Goal: Use online tool/utility: Utilize a website feature to perform a specific function

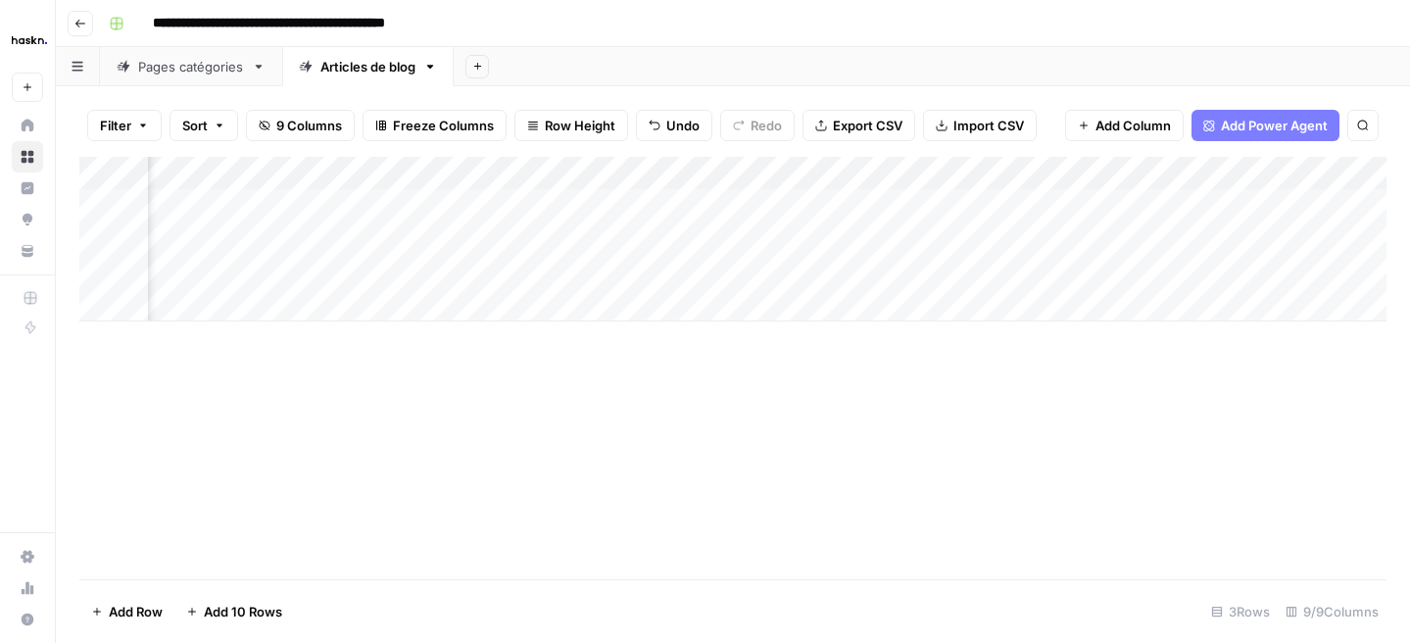
scroll to position [0, 302]
click at [69, 19] on button "Go back" at bounding box center [80, 23] width 25 height 25
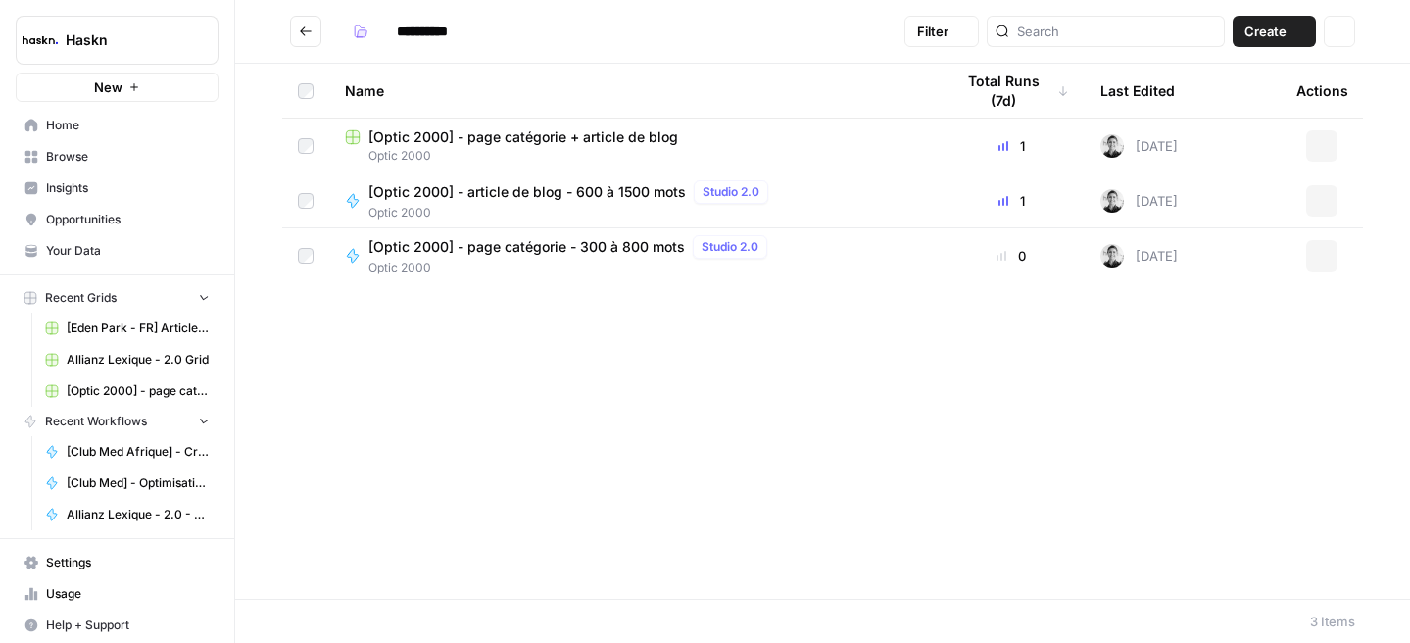
type input "**********"
click at [1080, 33] on input "search" at bounding box center [1116, 32] width 199 height 20
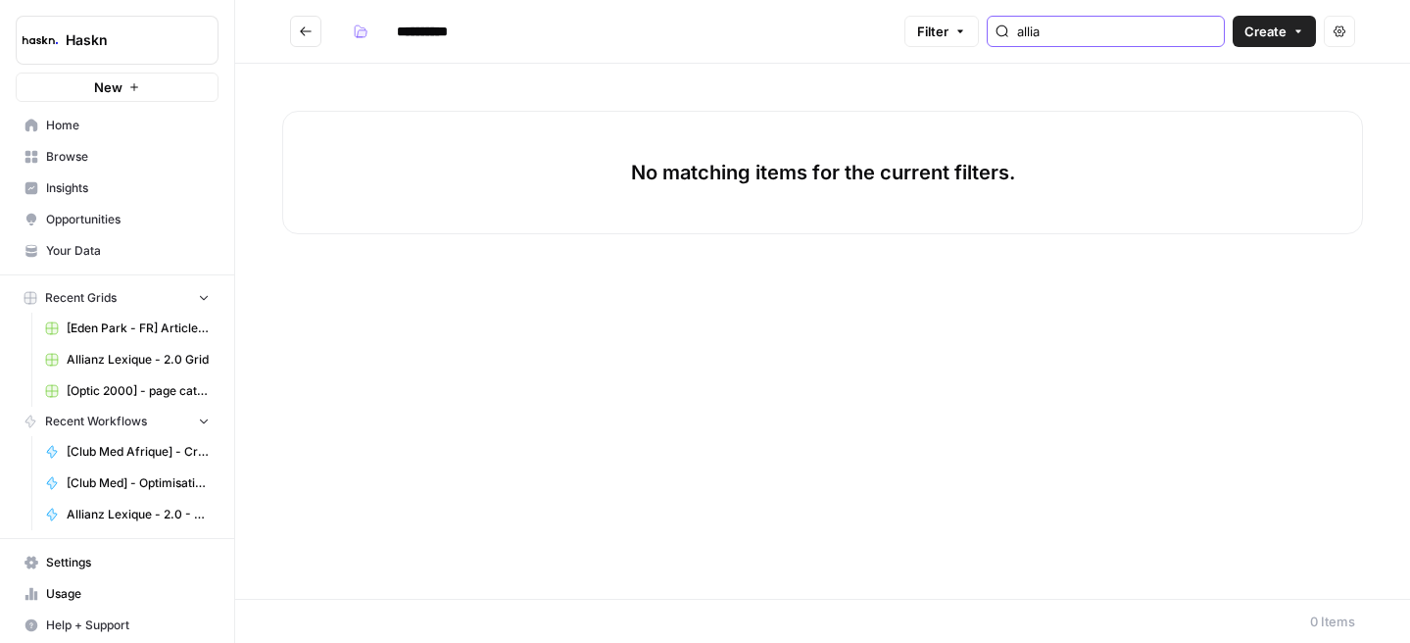
click at [1204, 37] on input "allia" at bounding box center [1116, 32] width 199 height 20
type input "allia"
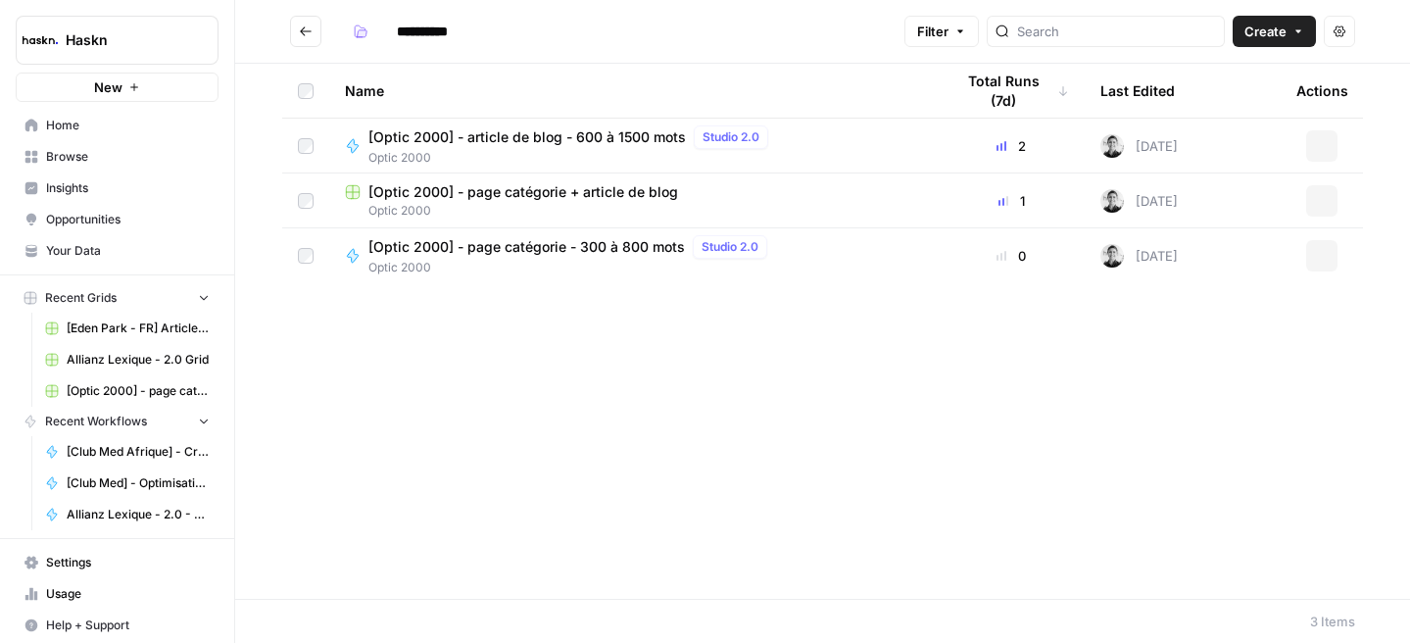
click at [306, 6] on header "**********" at bounding box center [822, 32] width 1175 height 64
click at [306, 18] on button "Go back" at bounding box center [305, 31] width 31 height 31
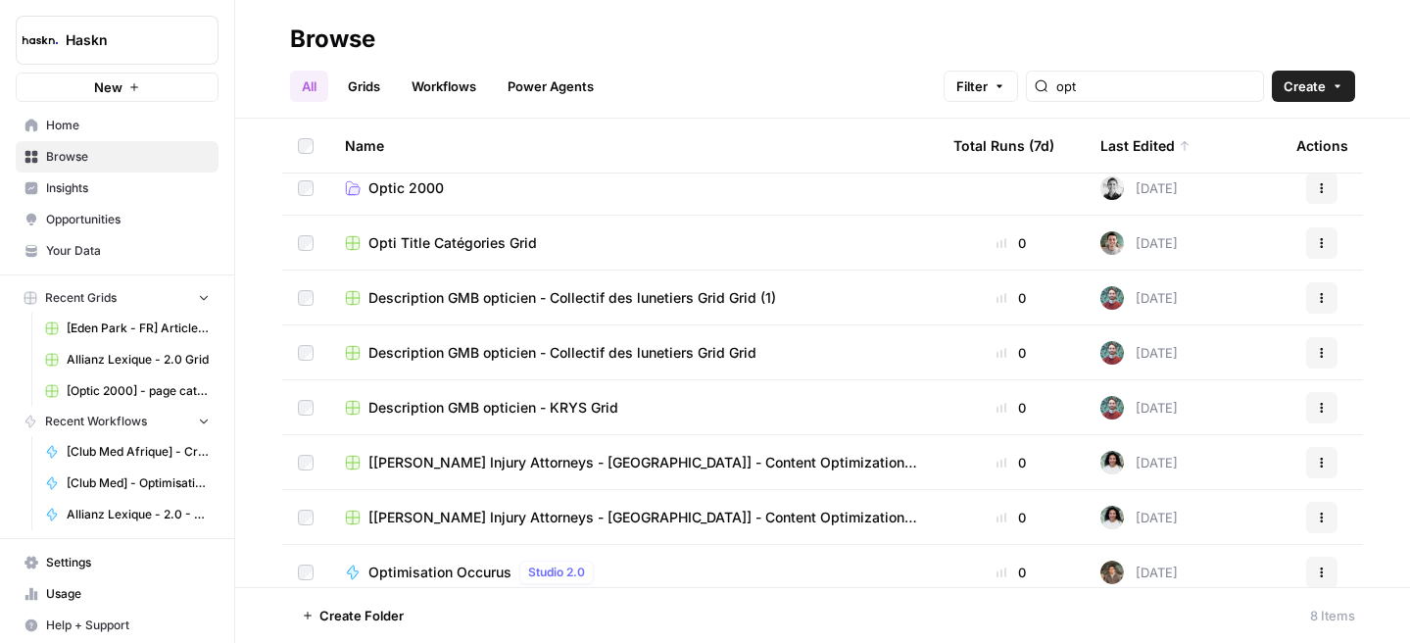
scroll to position [25, 0]
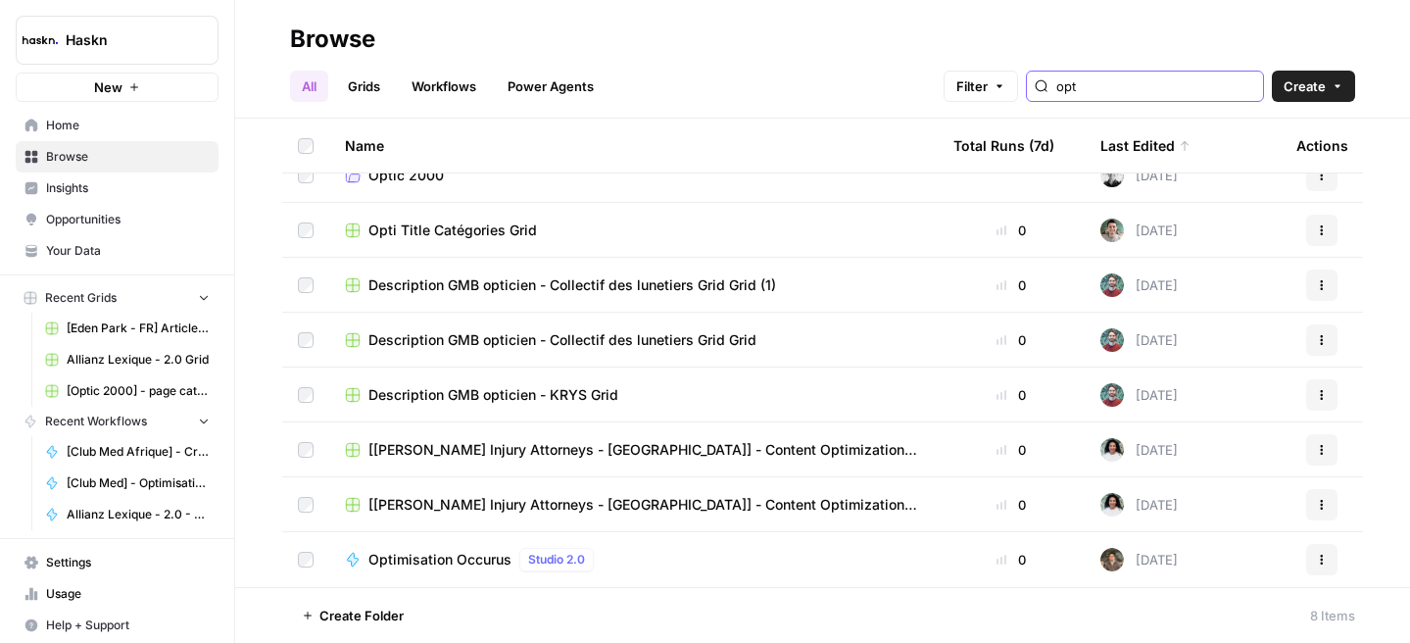
click at [1190, 92] on input "opt" at bounding box center [1155, 86] width 199 height 20
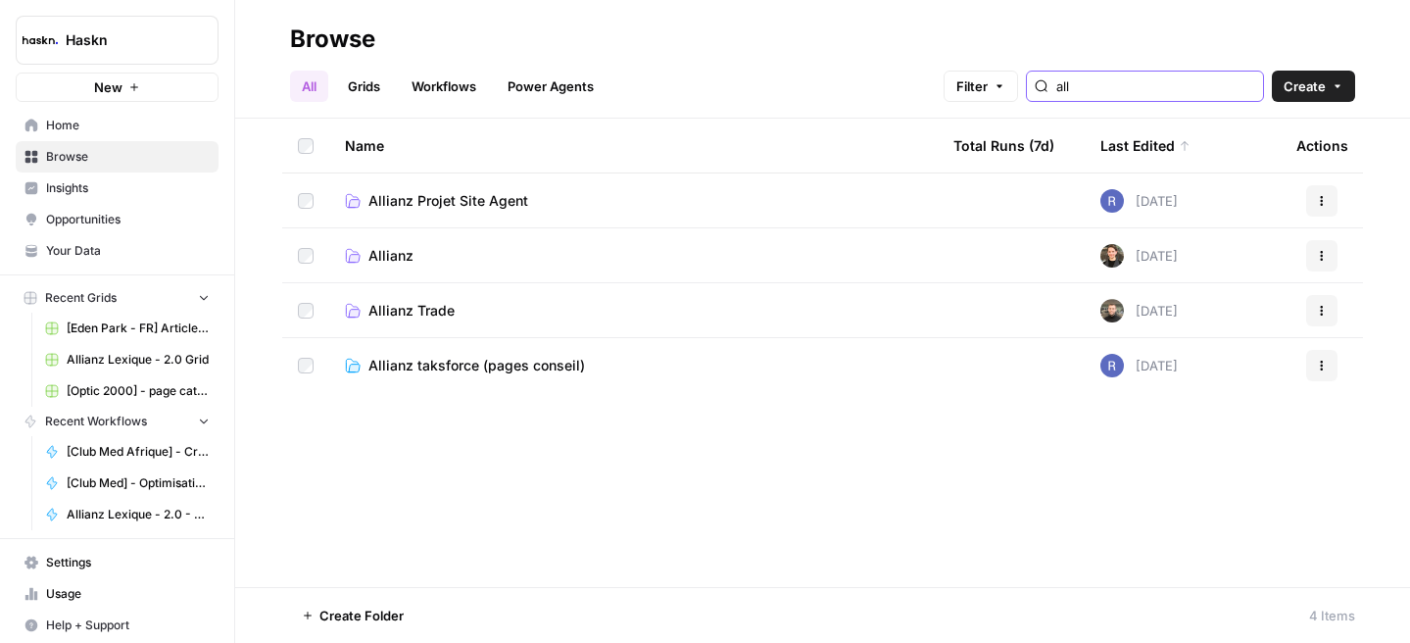
type input "all"
click at [411, 364] on span "Allianz taksforce (pages conseil)" at bounding box center [476, 366] width 217 height 20
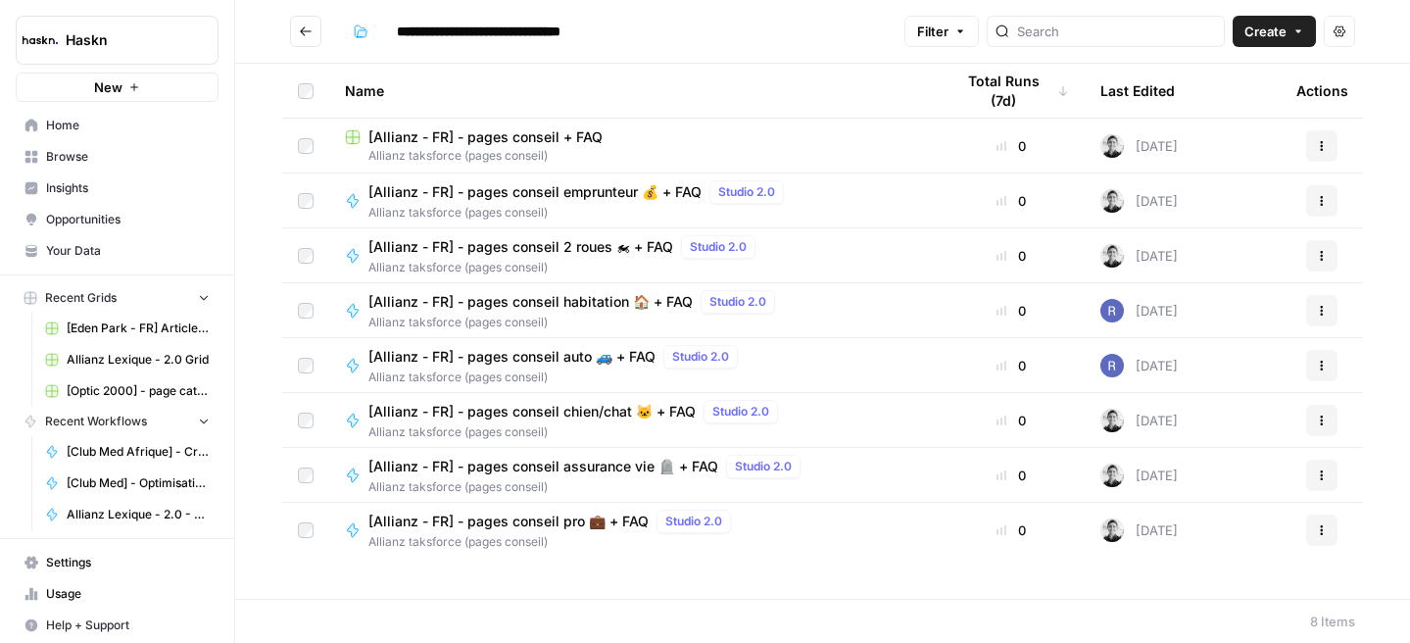
click at [580, 303] on span "[Allianz - FR] - pages conseil habitation 🏠 + FAQ" at bounding box center [530, 302] width 324 height 20
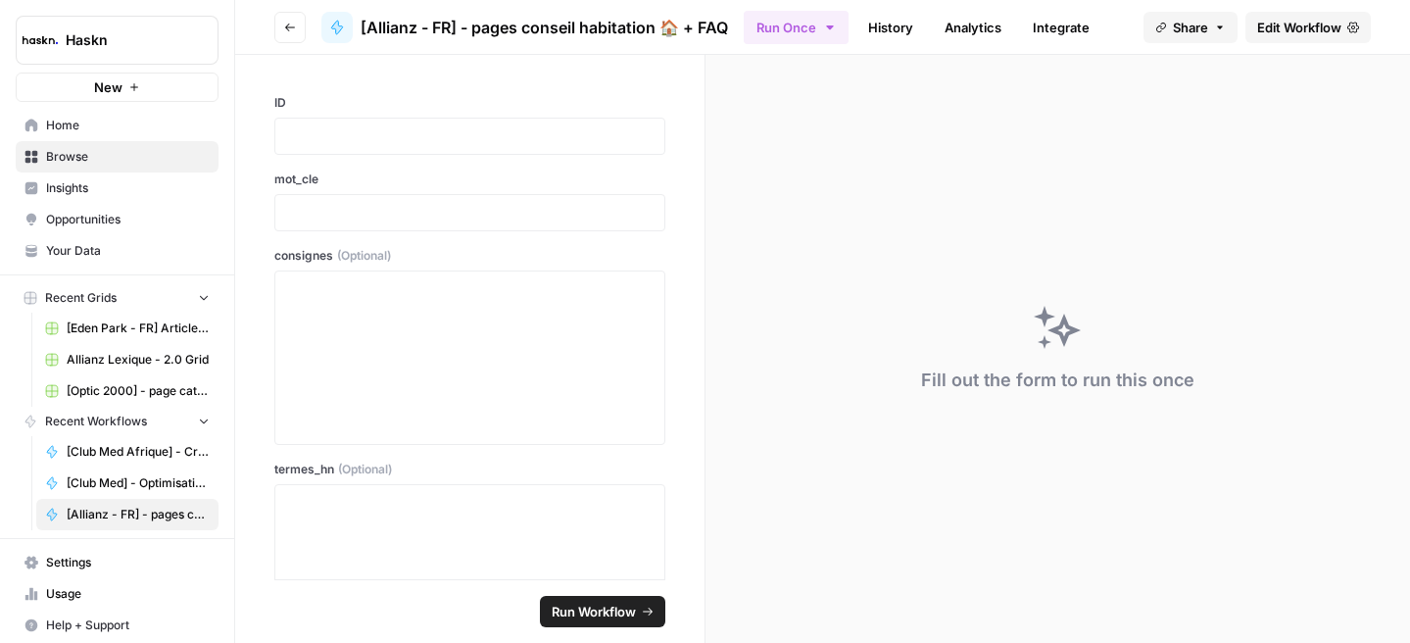
click at [1277, 29] on span "Edit Workflow" at bounding box center [1299, 28] width 84 height 20
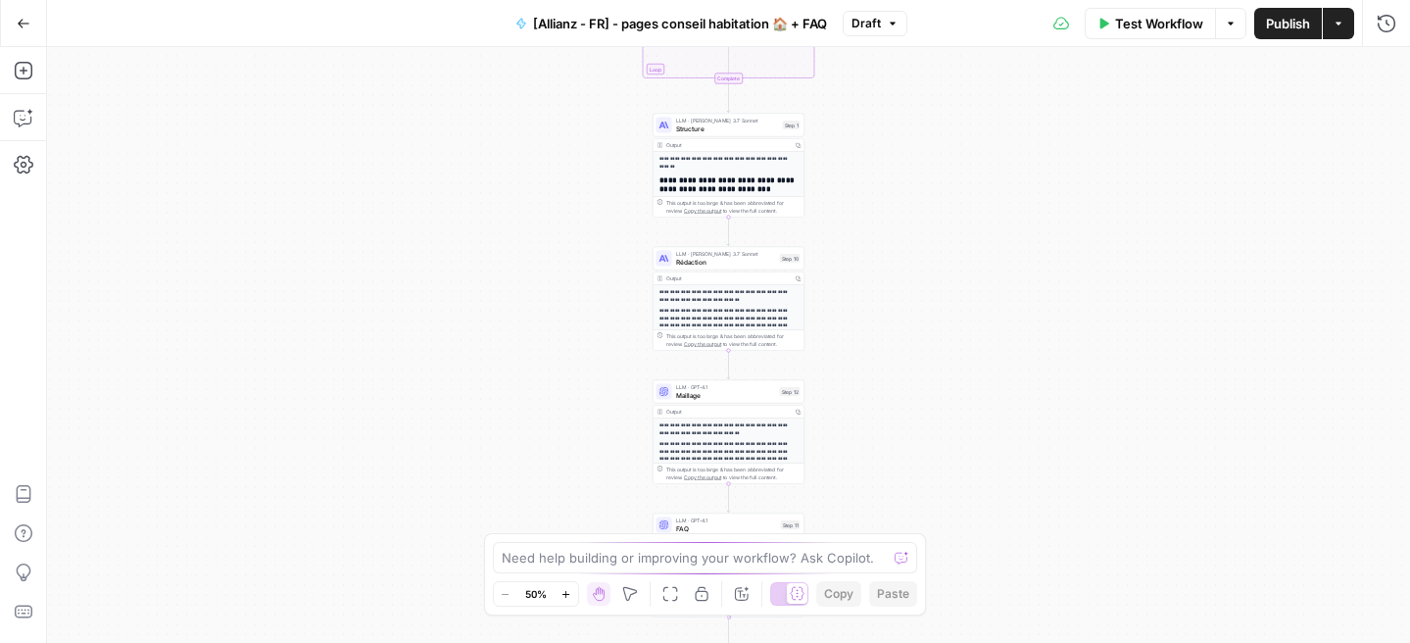
click at [895, 26] on icon "button" at bounding box center [893, 24] width 12 height 12
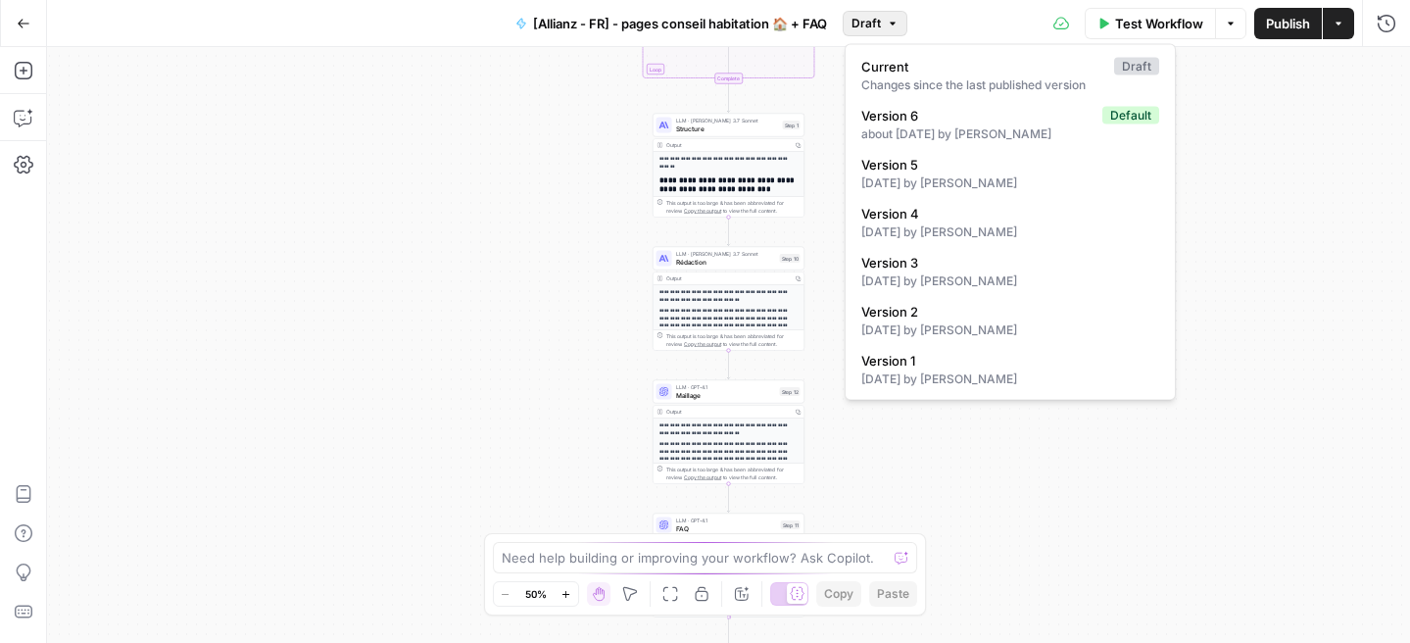
click at [899, 459] on div "Workflow Set Inputs Inputs Google Search Google Search Step 2 Output Copy 1 2 3…" at bounding box center [728, 345] width 1363 height 596
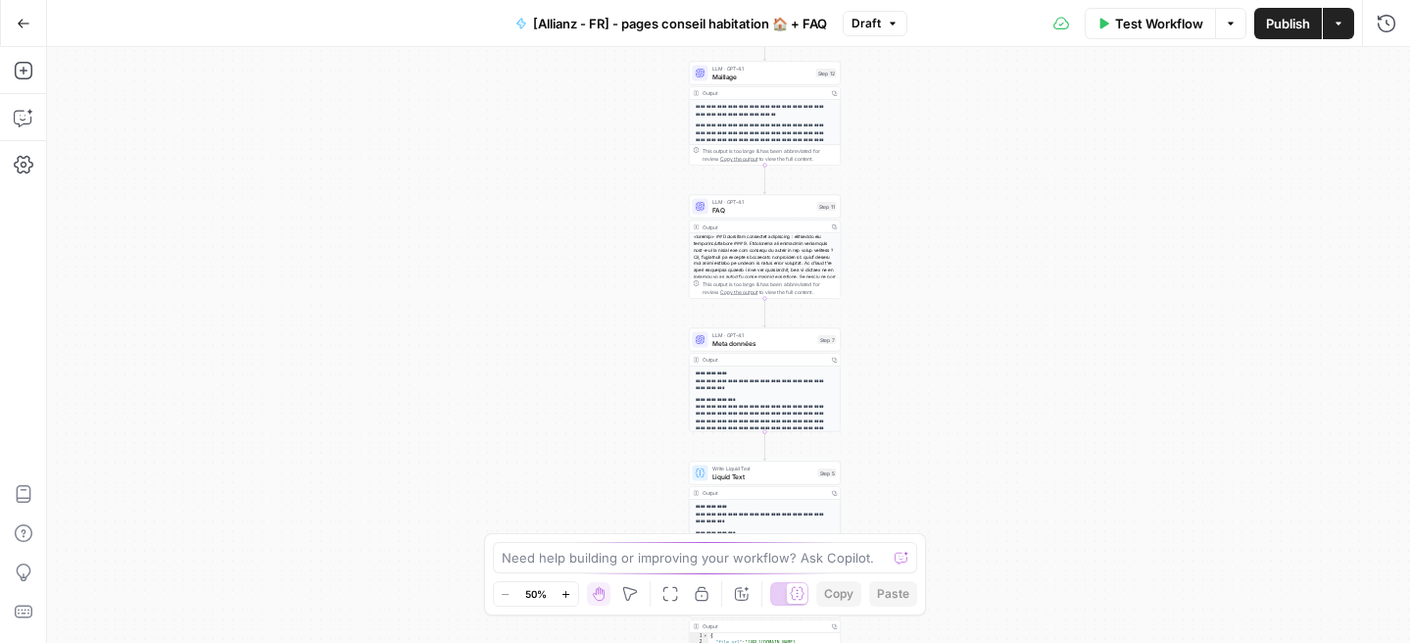
drag, startPoint x: 899, startPoint y: 459, endPoint x: 936, endPoint y: 140, distance: 320.5
click at [936, 140] on div "Workflow Set Inputs Inputs Google Search Google Search Step 2 Output Copy 1 2 3…" at bounding box center [728, 345] width 1363 height 596
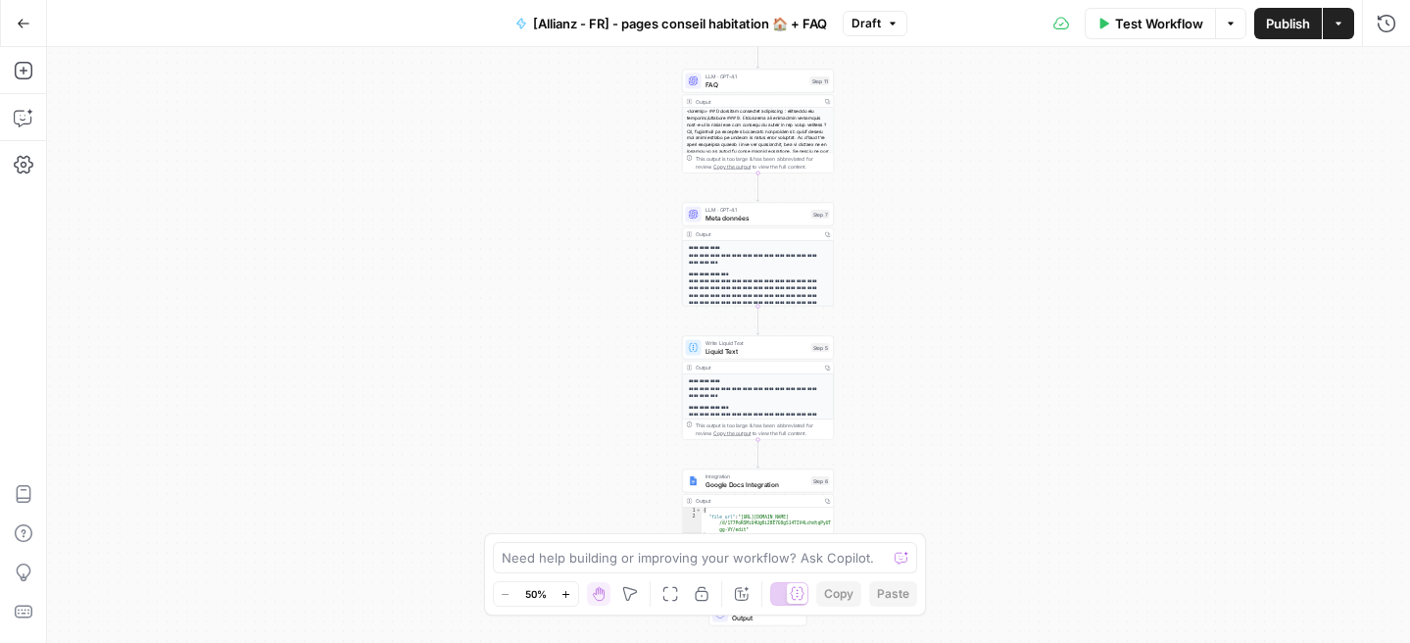
drag, startPoint x: 936, startPoint y: 140, endPoint x: 929, endPoint y: 13, distance: 127.6
click at [929, 13] on div "Go Back [Allianz - FR] - pages conseil habitation 🏠 + FAQ Draft Test Workflow O…" at bounding box center [705, 321] width 1410 height 643
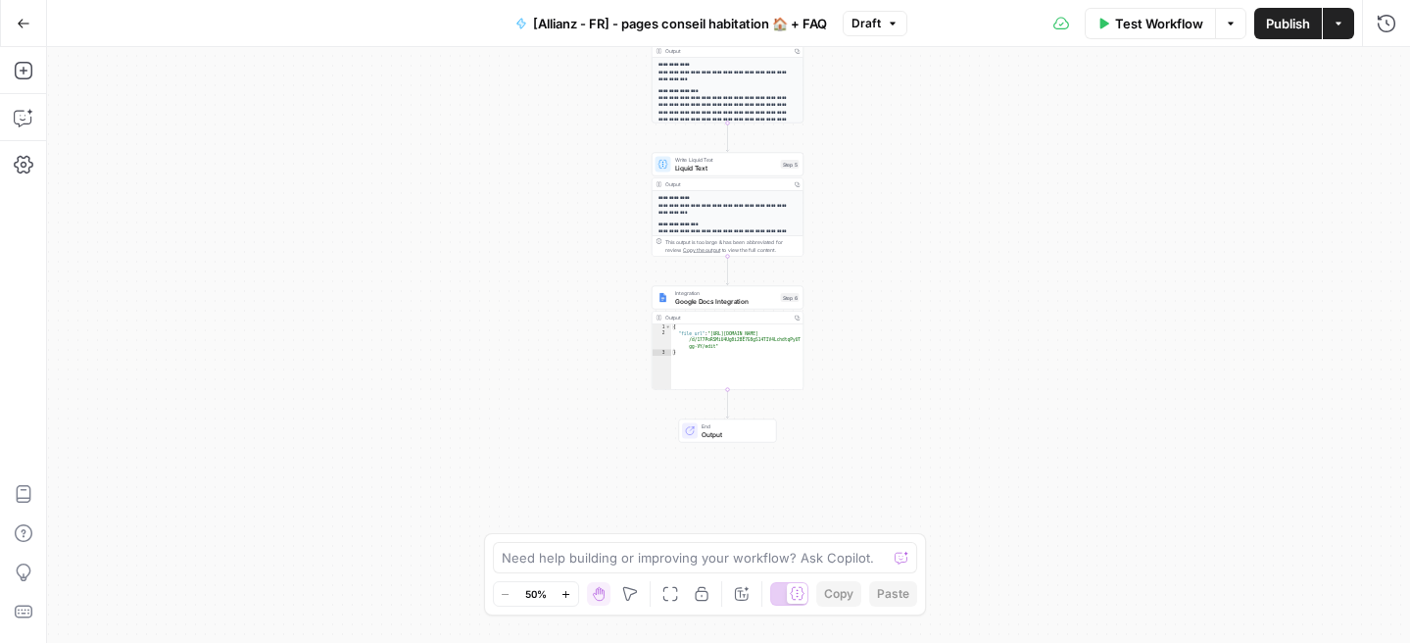
drag, startPoint x: 879, startPoint y: 346, endPoint x: 847, endPoint y: 156, distance: 192.8
click at [847, 156] on div "Workflow Set Inputs Inputs Google Search Google Search Step 2 Output Copy 1 2 3…" at bounding box center [728, 345] width 1363 height 596
click at [26, 29] on button "Go Back" at bounding box center [23, 23] width 35 height 35
